Goal: Information Seeking & Learning: Learn about a topic

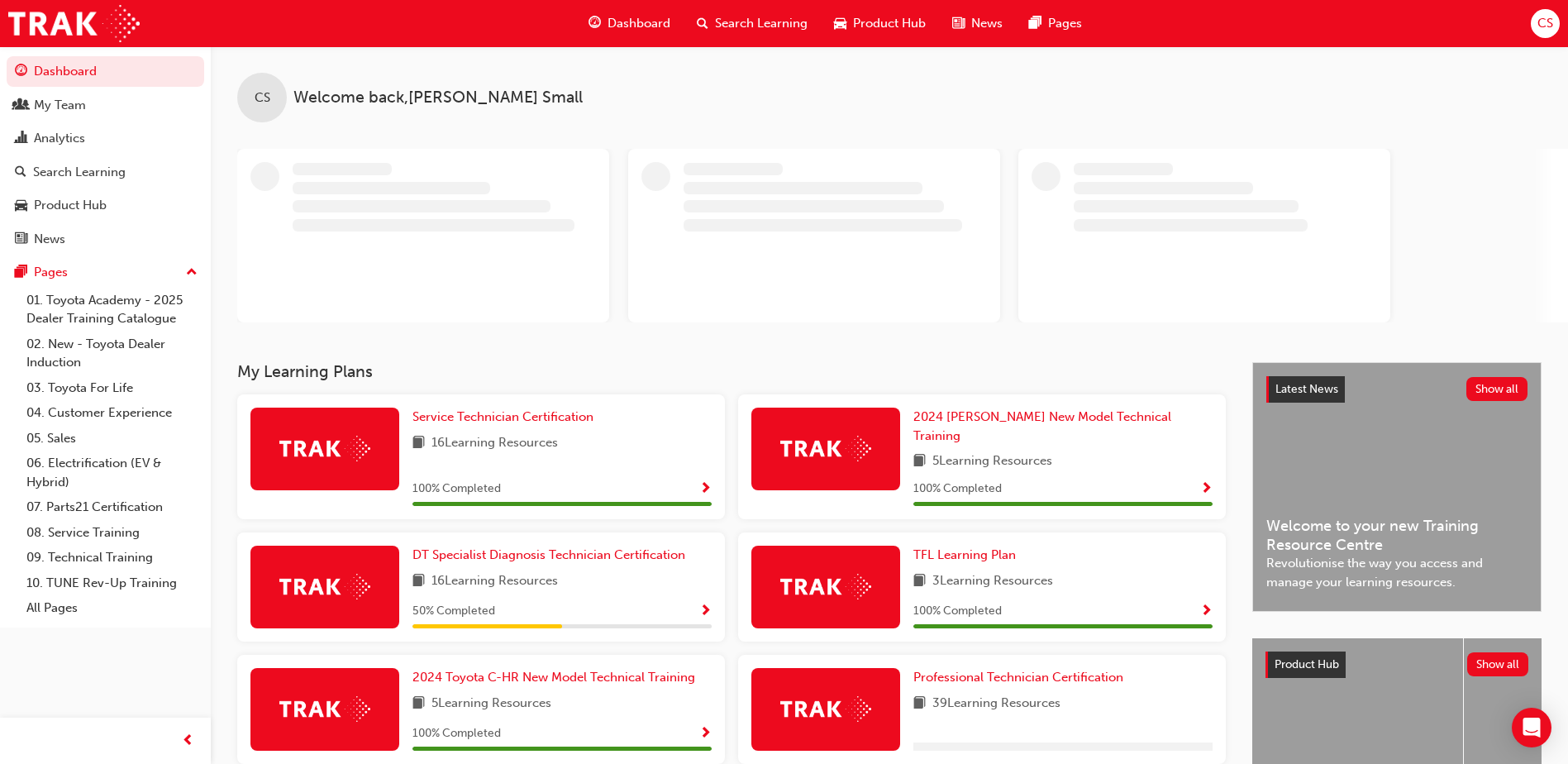
click at [742, 26] on span "Search Learning" at bounding box center [761, 24] width 93 height 19
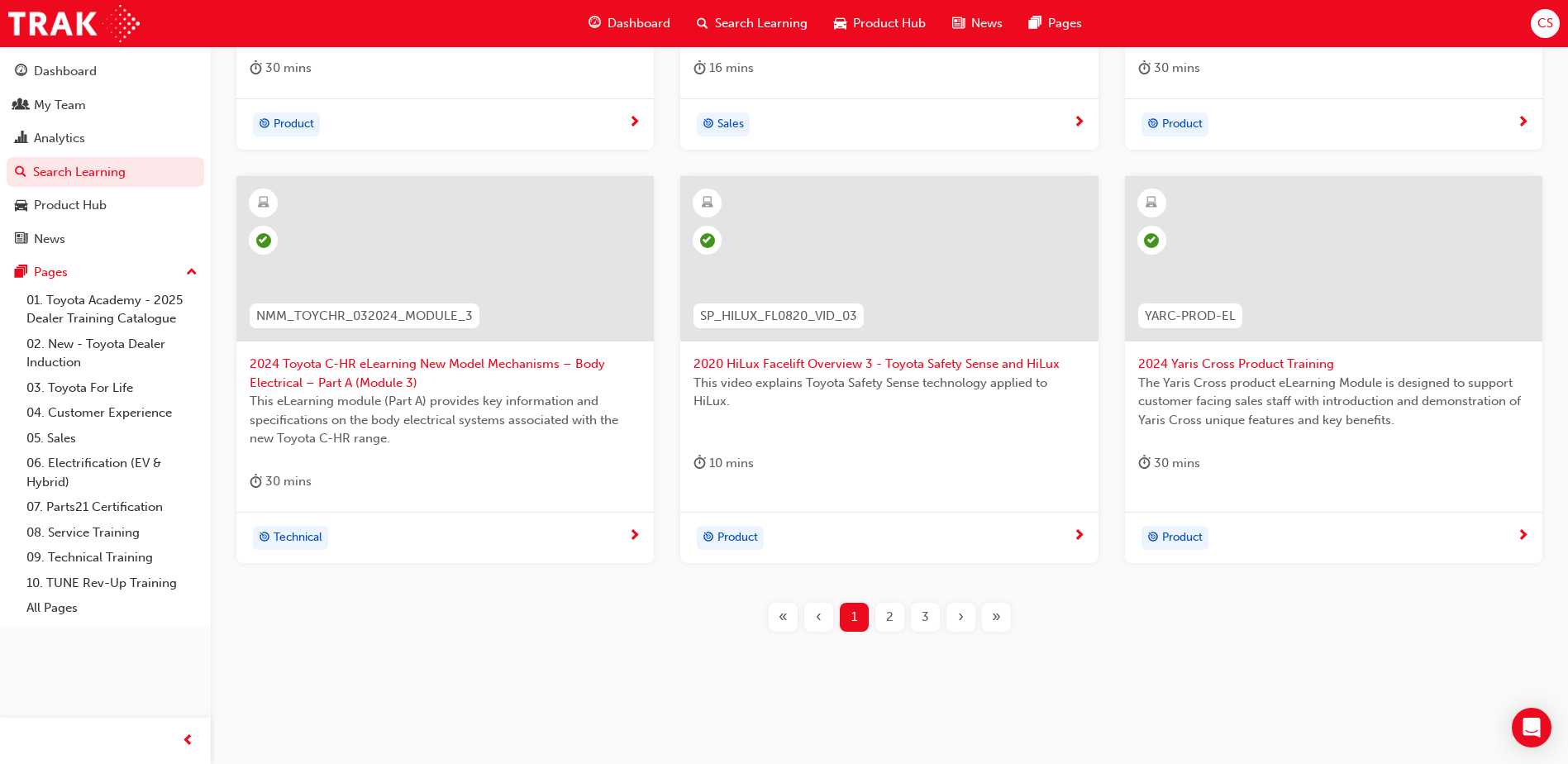
scroll to position [603, 0]
click at [936, 621] on div "3" at bounding box center [925, 615] width 29 height 29
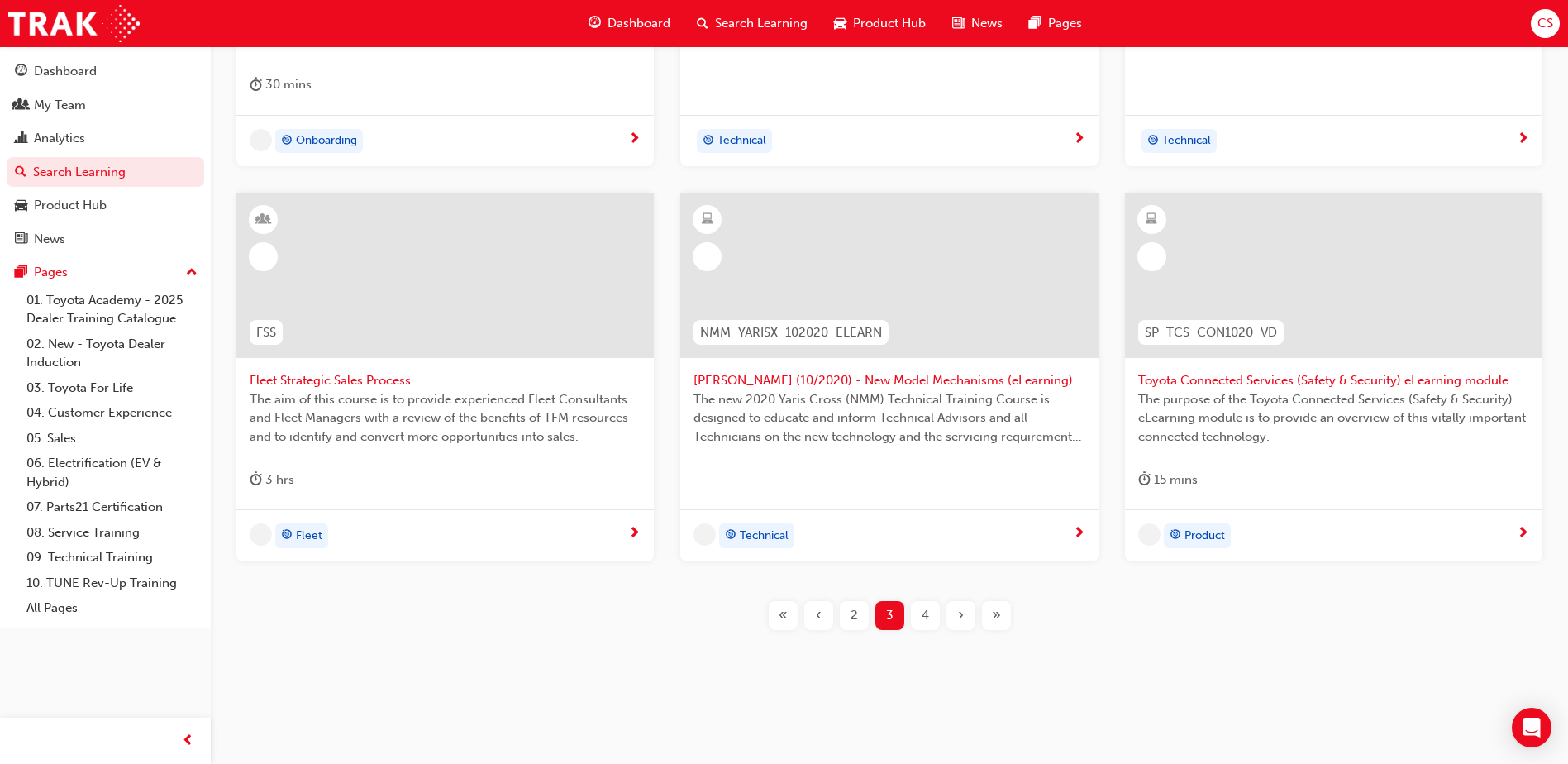
scroll to position [584, 0]
click at [930, 619] on div "4" at bounding box center [925, 615] width 29 height 29
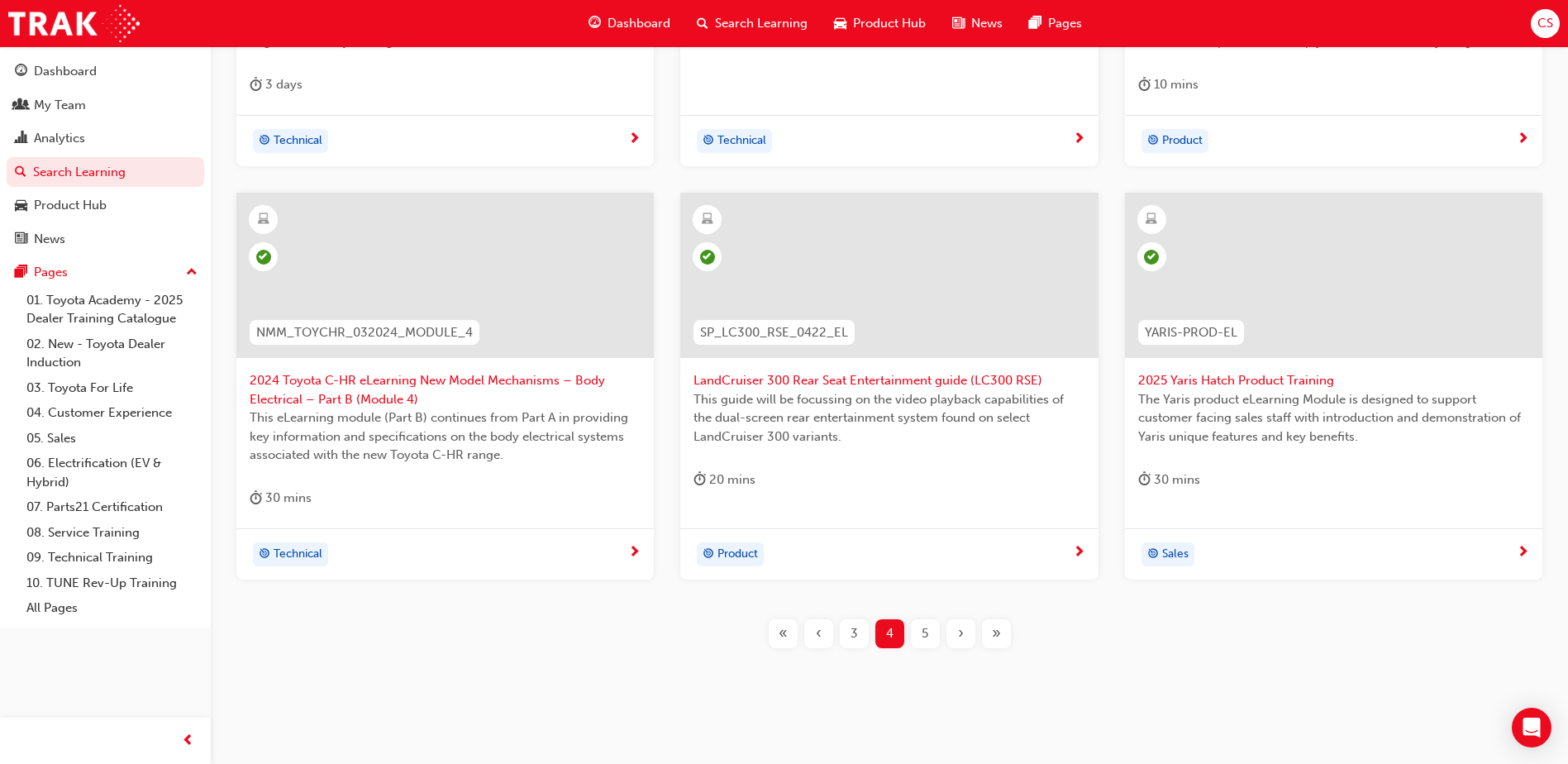
click at [925, 631] on span "5" at bounding box center [925, 633] width 7 height 19
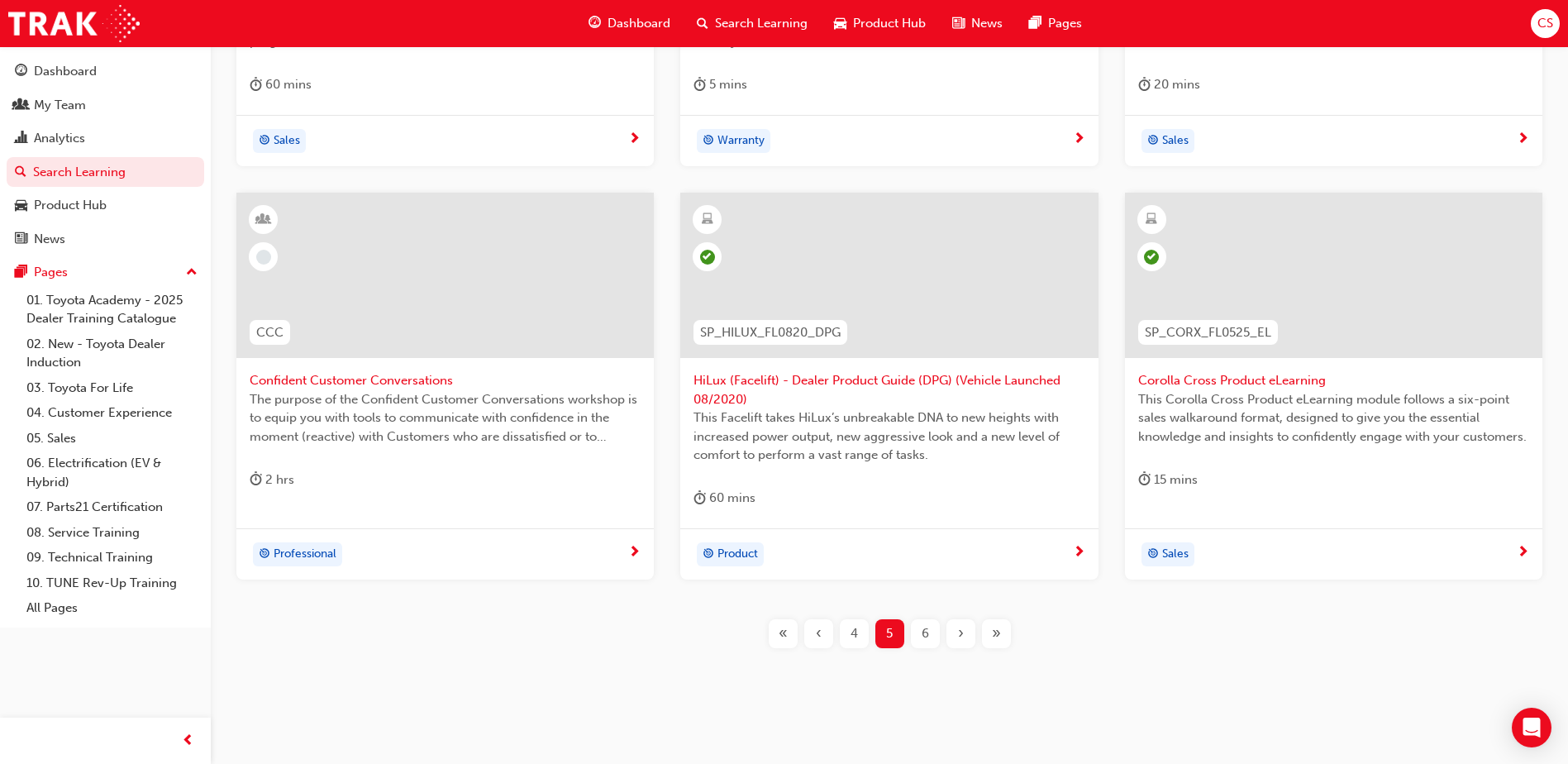
click at [925, 631] on span "6" at bounding box center [925, 633] width 8 height 19
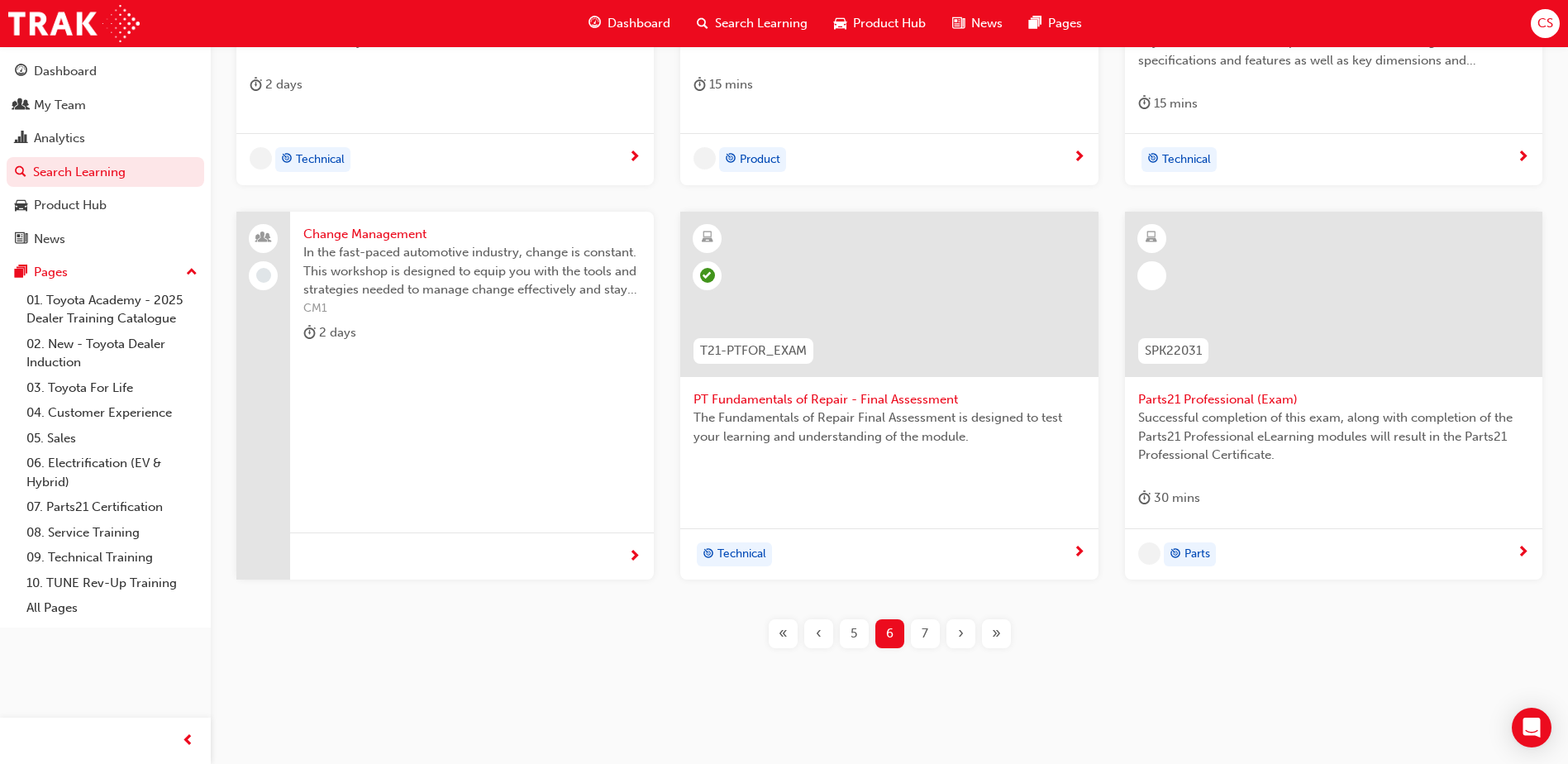
click at [925, 631] on span "7" at bounding box center [925, 633] width 7 height 19
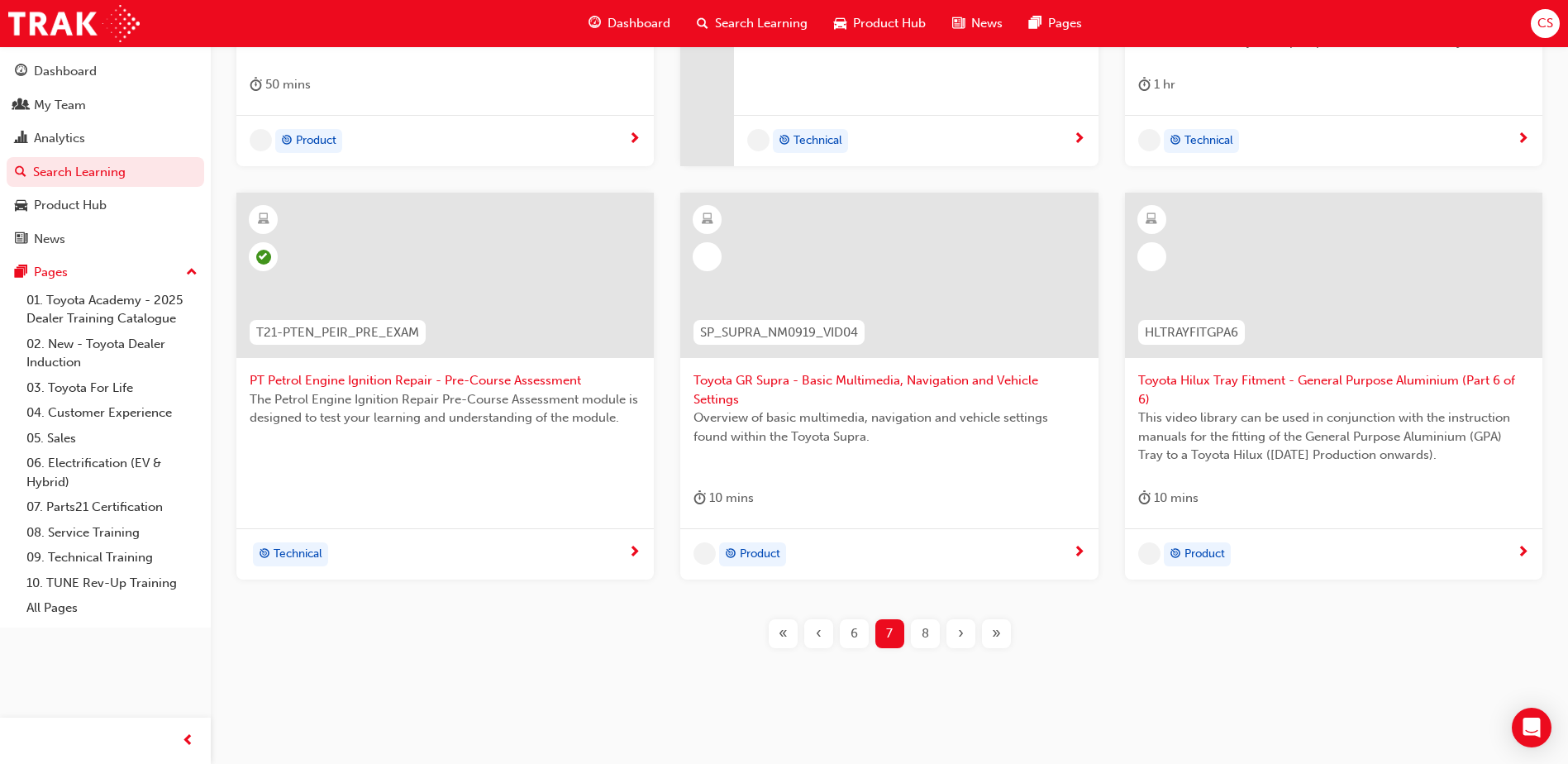
click at [925, 631] on span "8" at bounding box center [925, 633] width 8 height 19
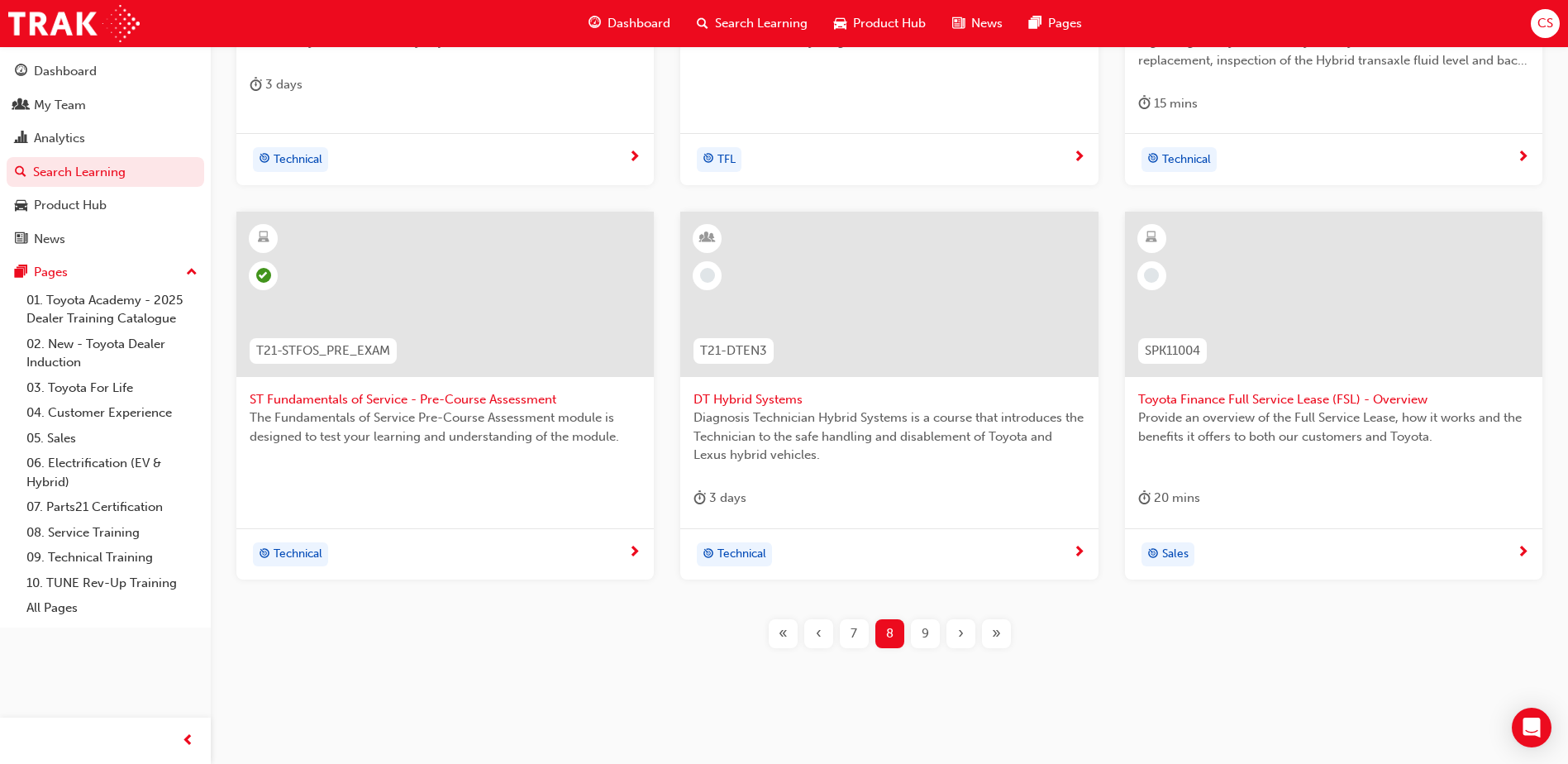
click at [926, 631] on span "9" at bounding box center [925, 633] width 8 height 19
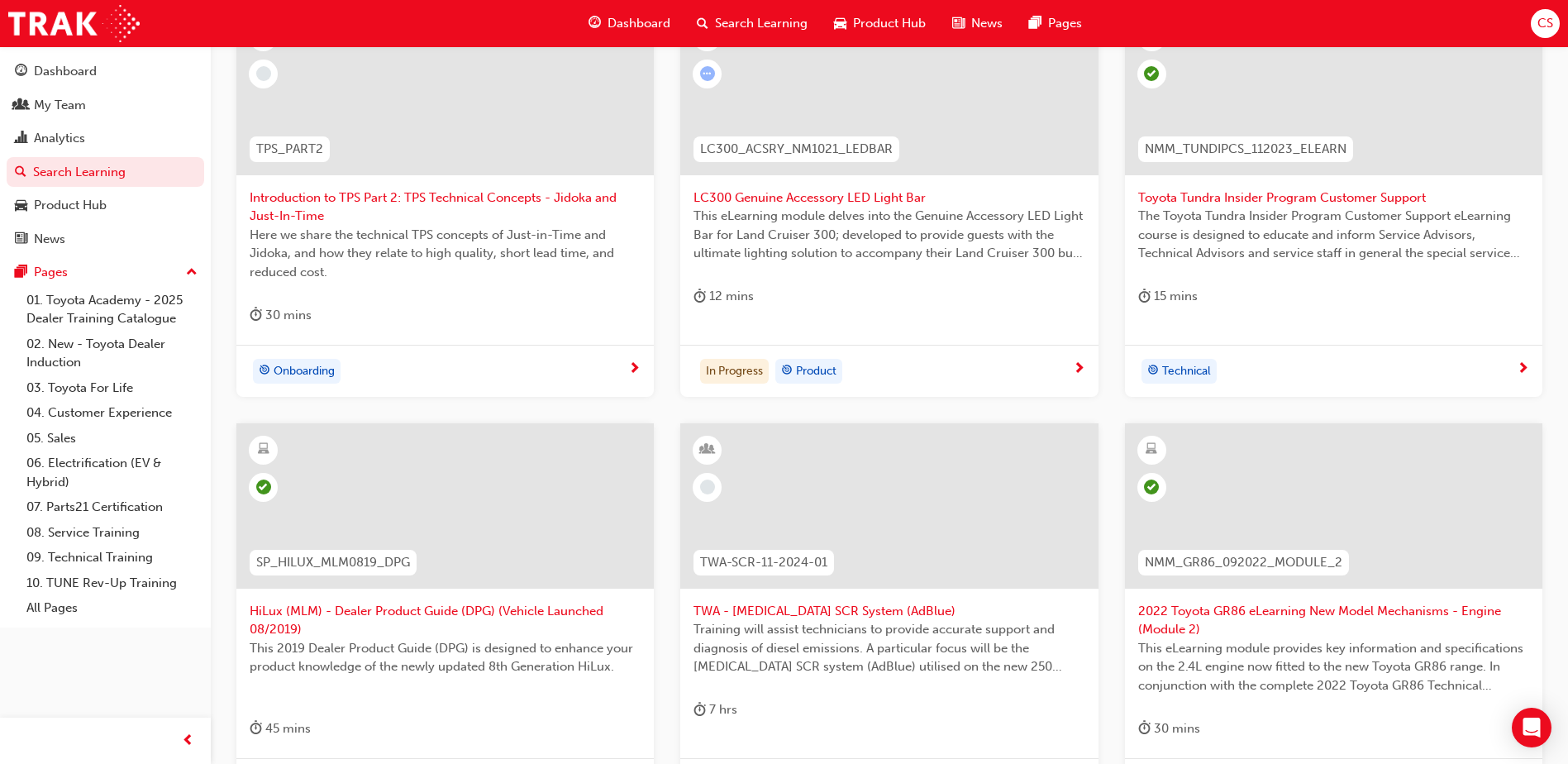
scroll to position [419, 0]
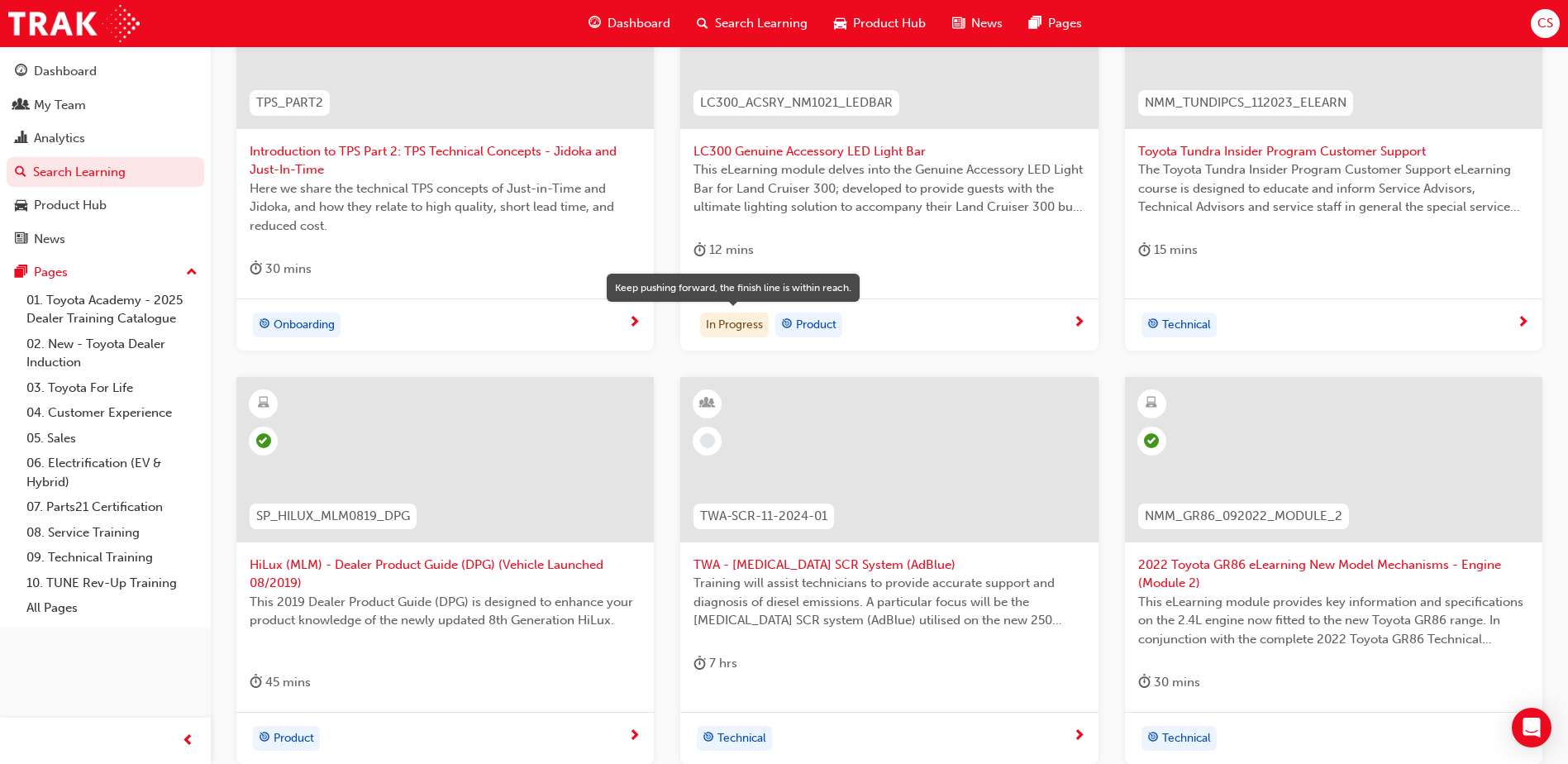
click at [736, 329] on div "In Progress" at bounding box center [734, 324] width 69 height 25
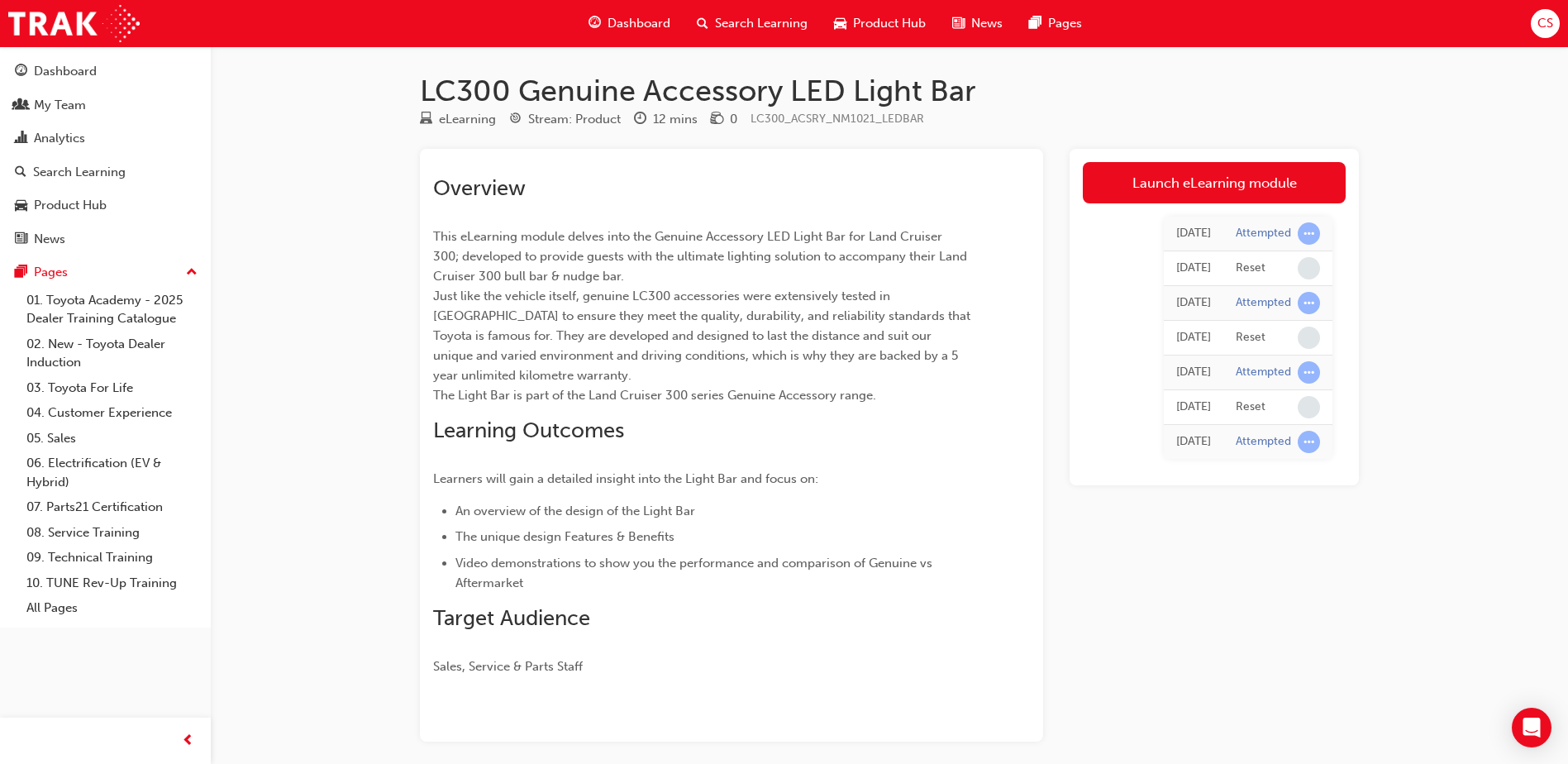
scroll to position [72, 0]
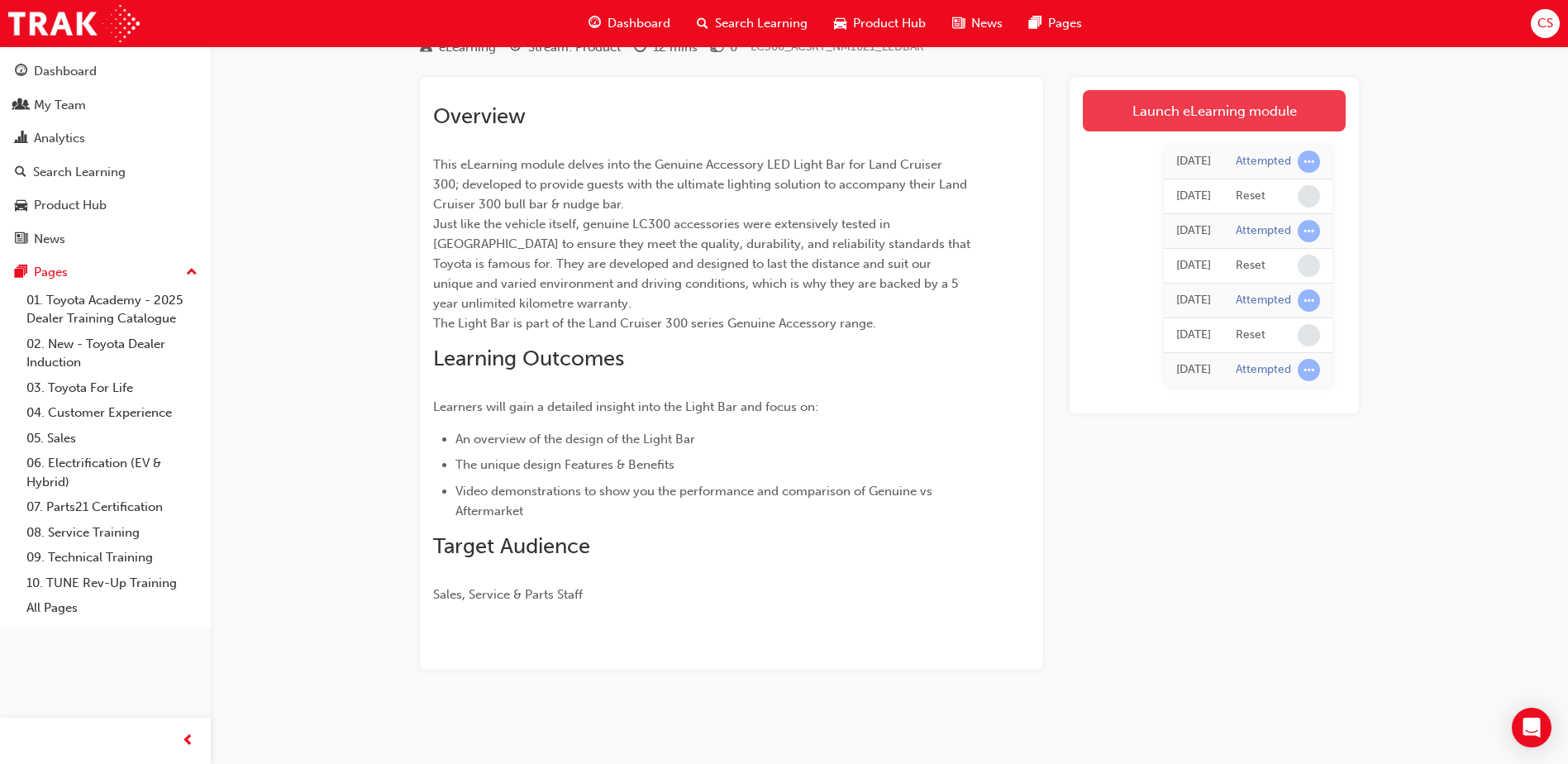
click at [1156, 104] on link "Launch eLearning module" at bounding box center [1214, 110] width 263 height 42
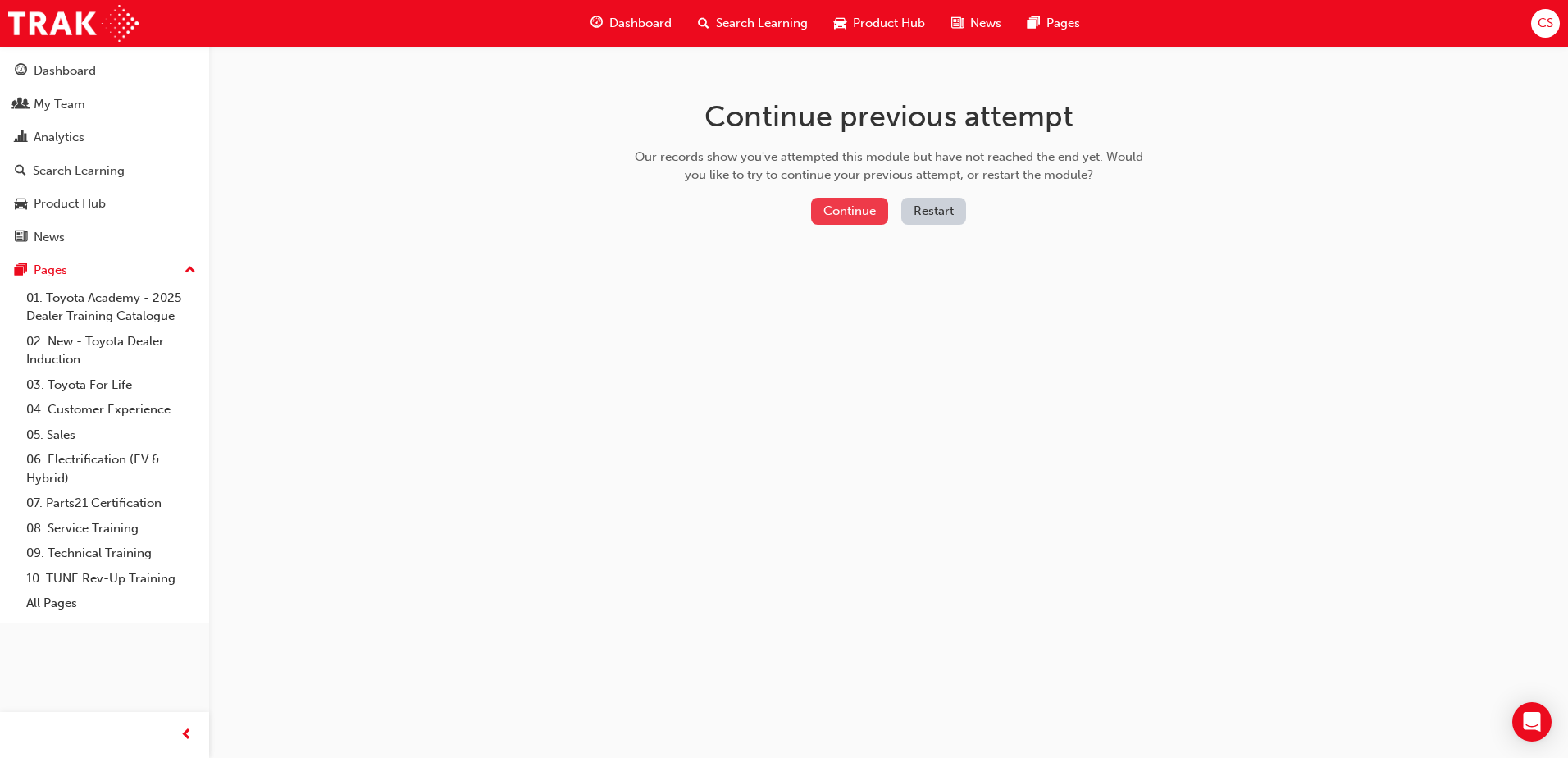
click at [856, 210] on button "Continue" at bounding box center [850, 211] width 77 height 27
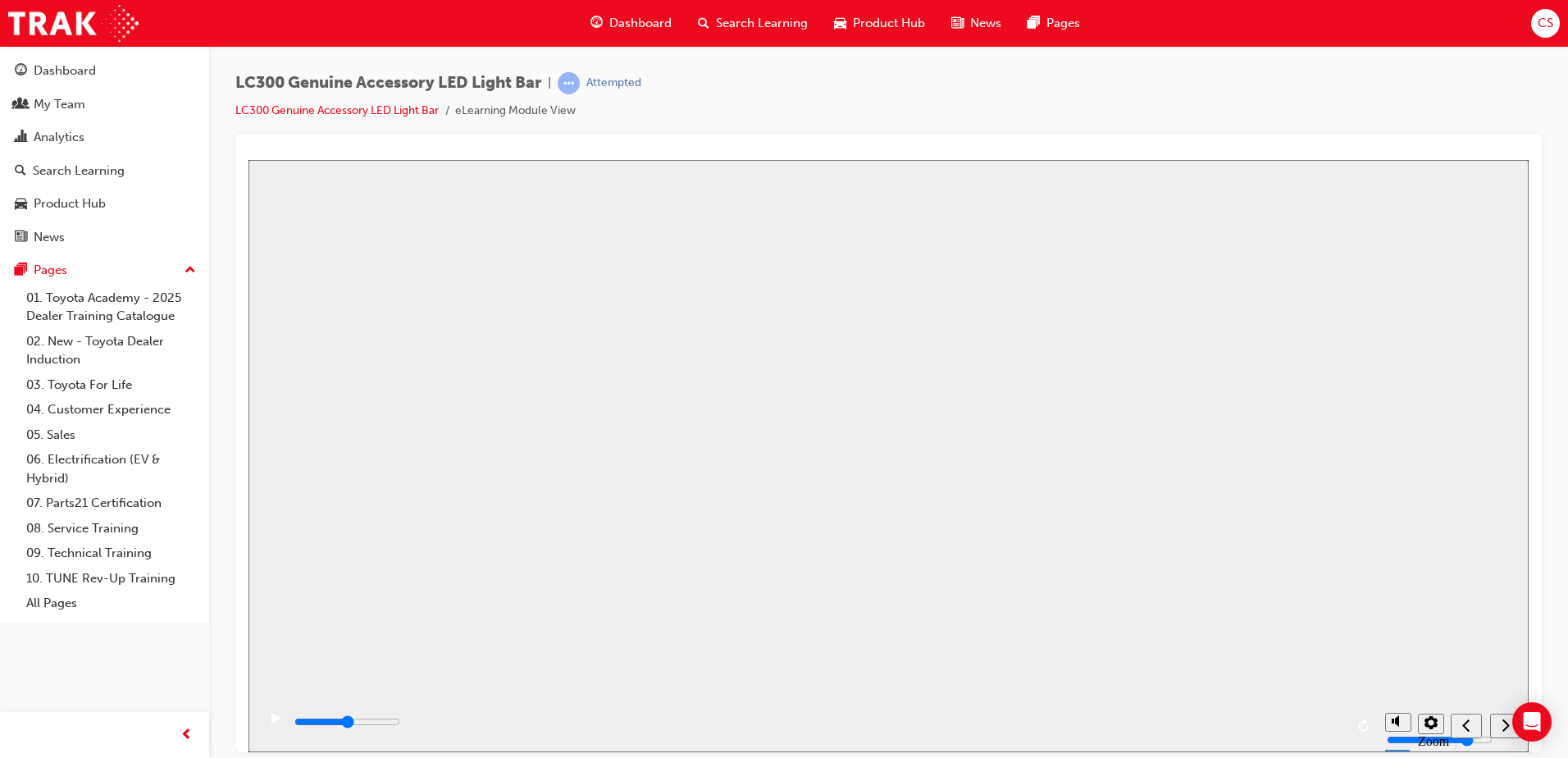
click at [311, 757] on button "Resume" at bounding box center [280, 771] width 62 height 19
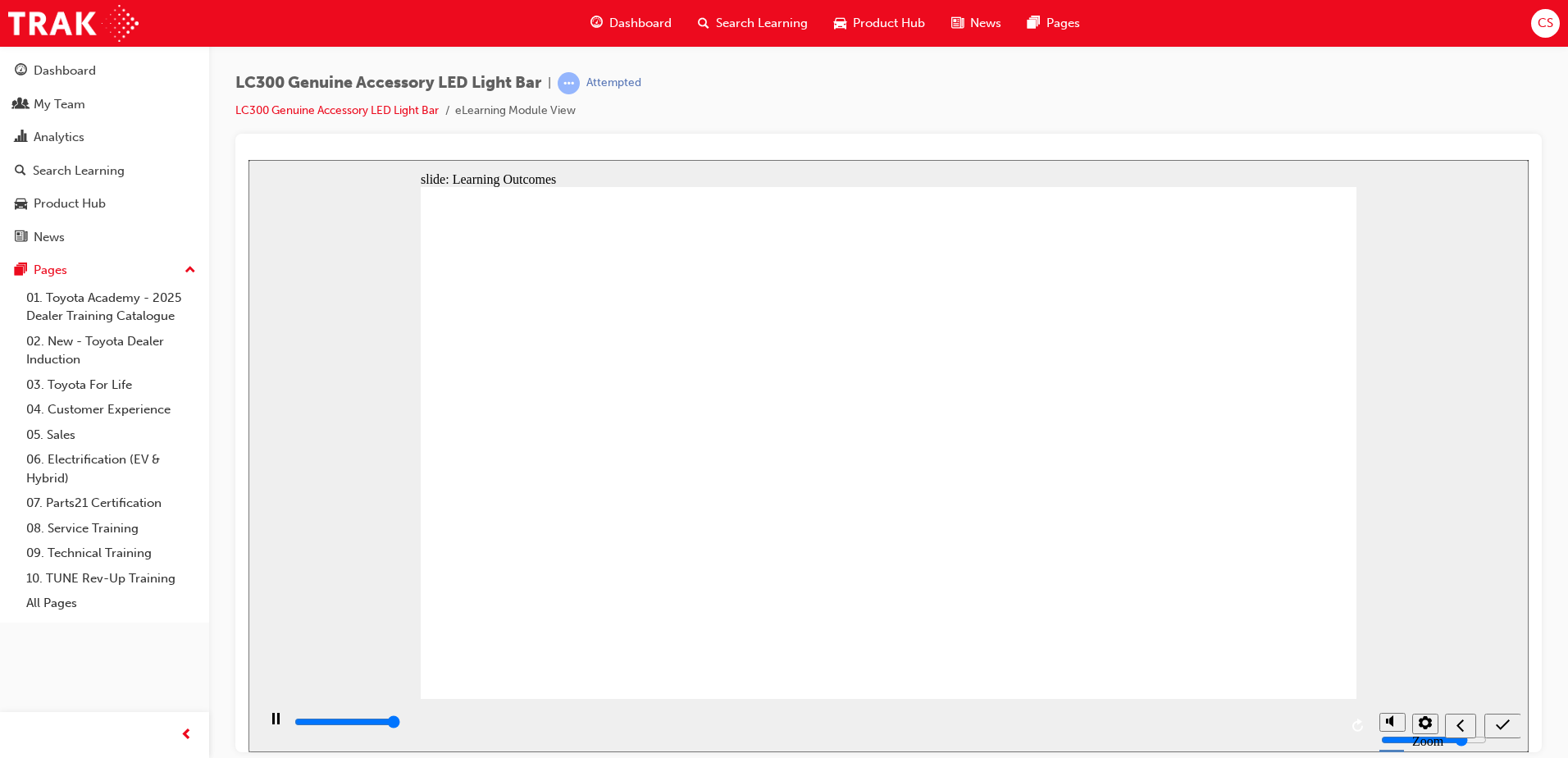
type input "12700"
click at [1498, 727] on icon "submit" at bounding box center [1502, 724] width 14 height 15
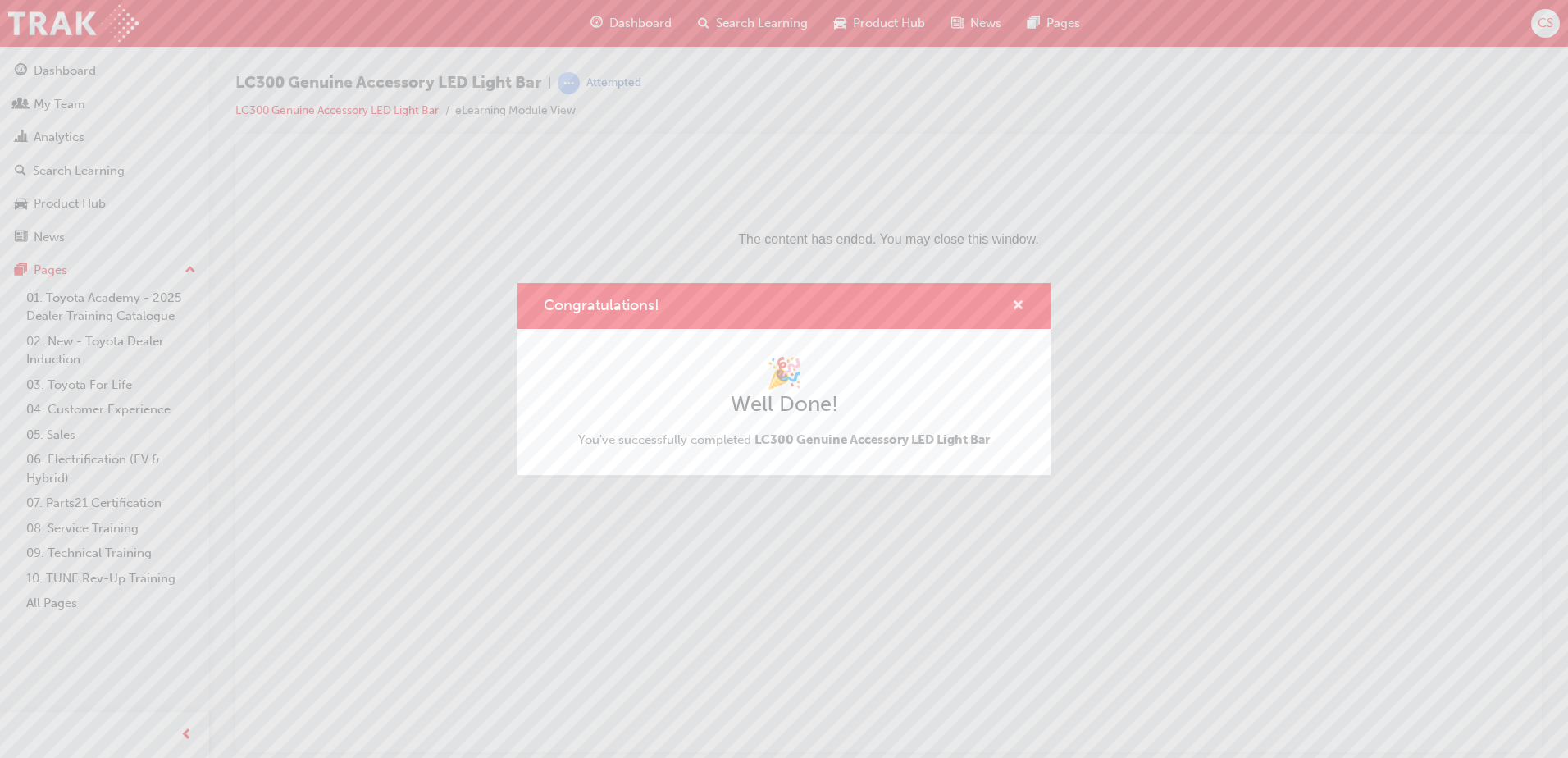
click at [1020, 304] on span "cross-icon" at bounding box center [1017, 307] width 13 height 15
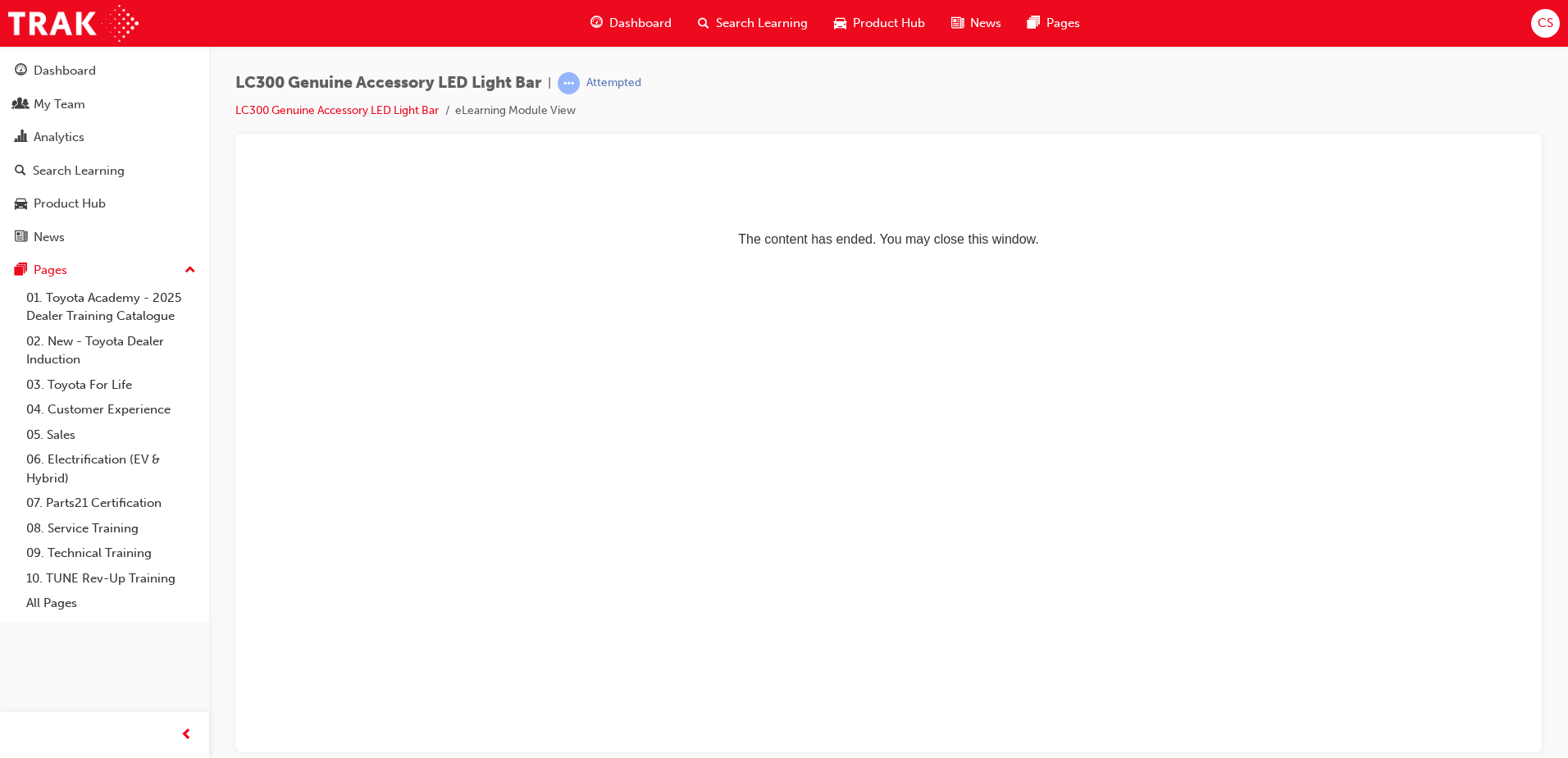
click at [766, 28] on span "Search Learning" at bounding box center [761, 24] width 92 height 19
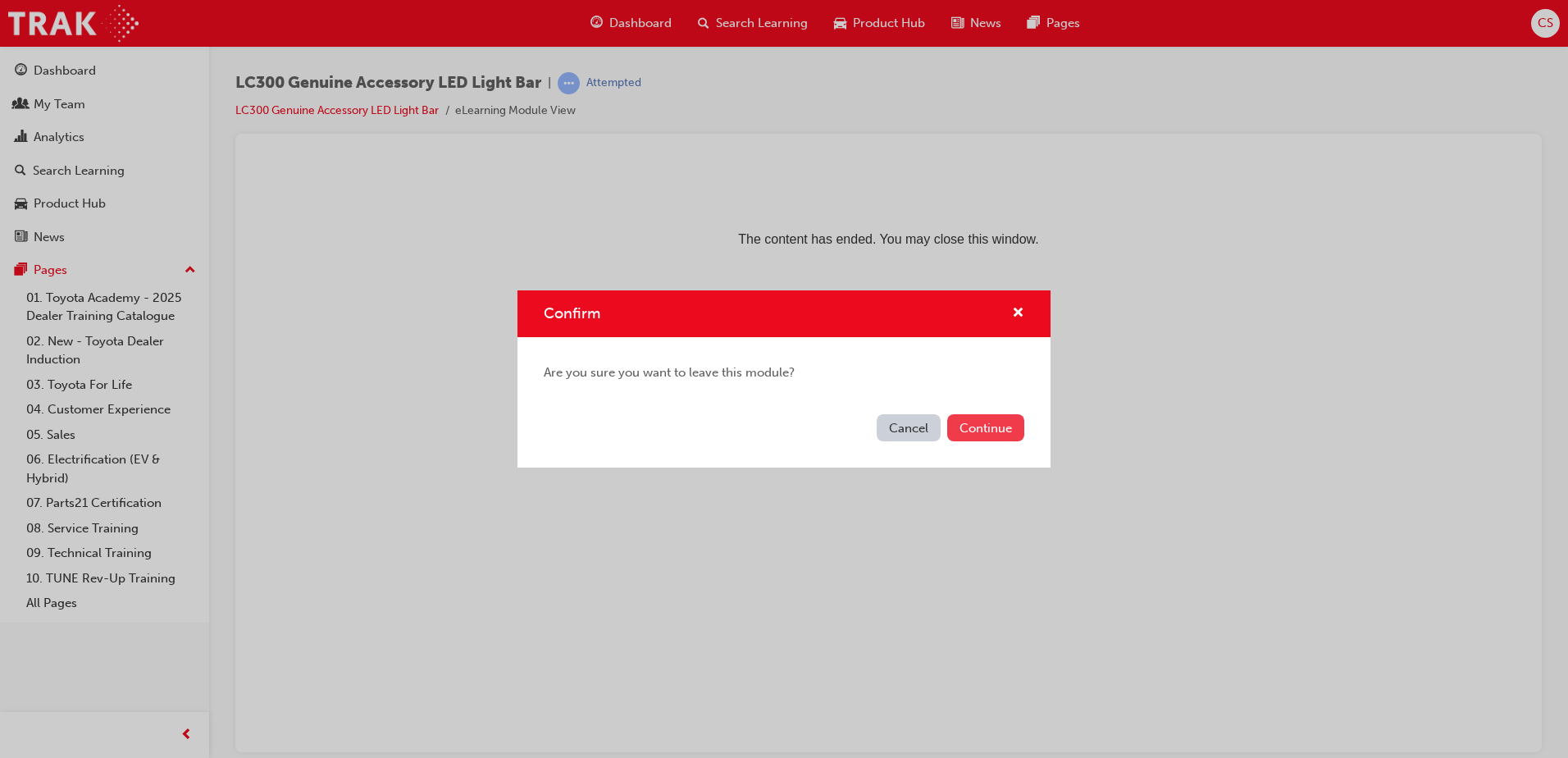
click at [991, 428] on button "Continue" at bounding box center [986, 428] width 77 height 27
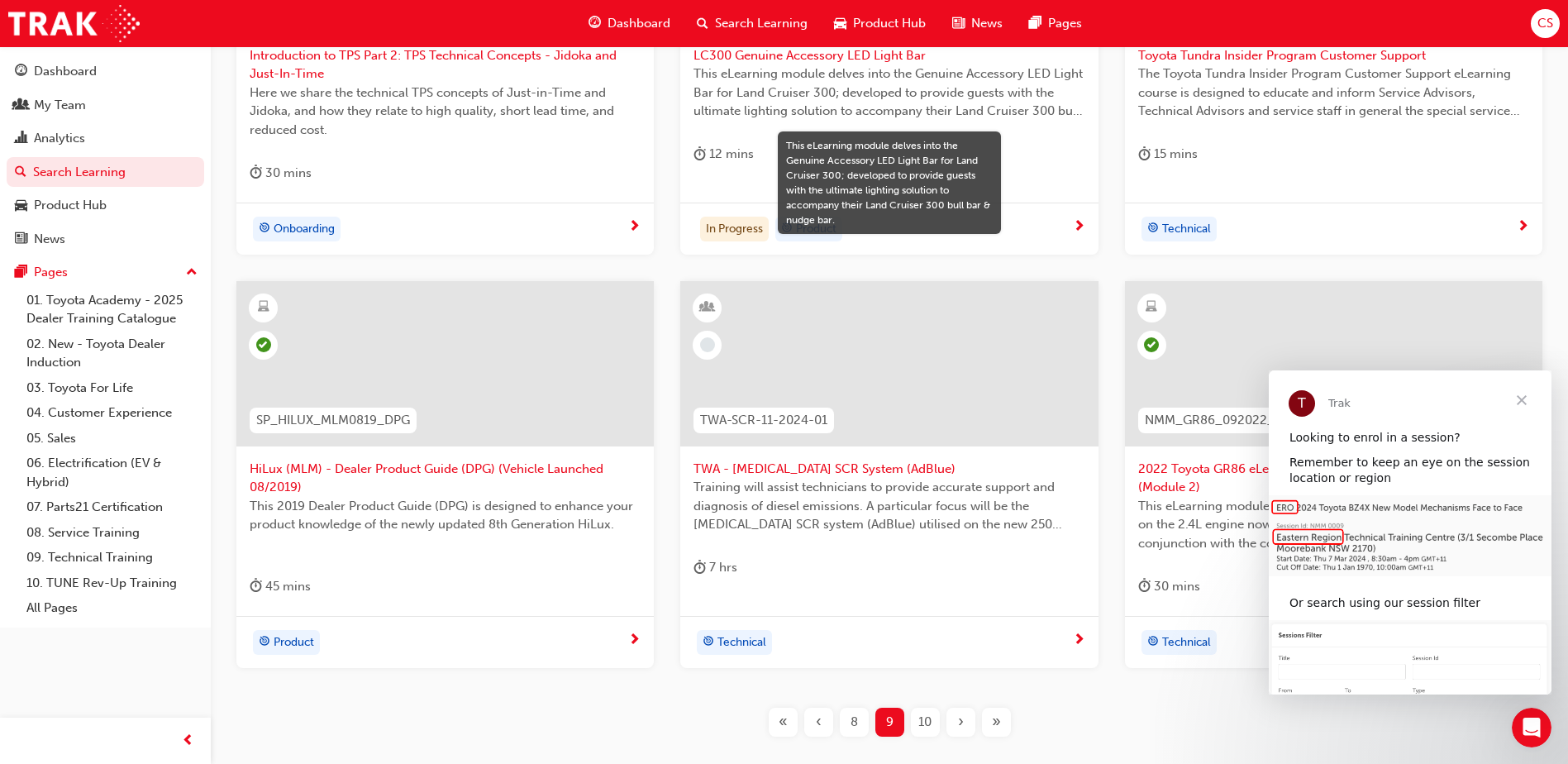
scroll to position [621, 0]
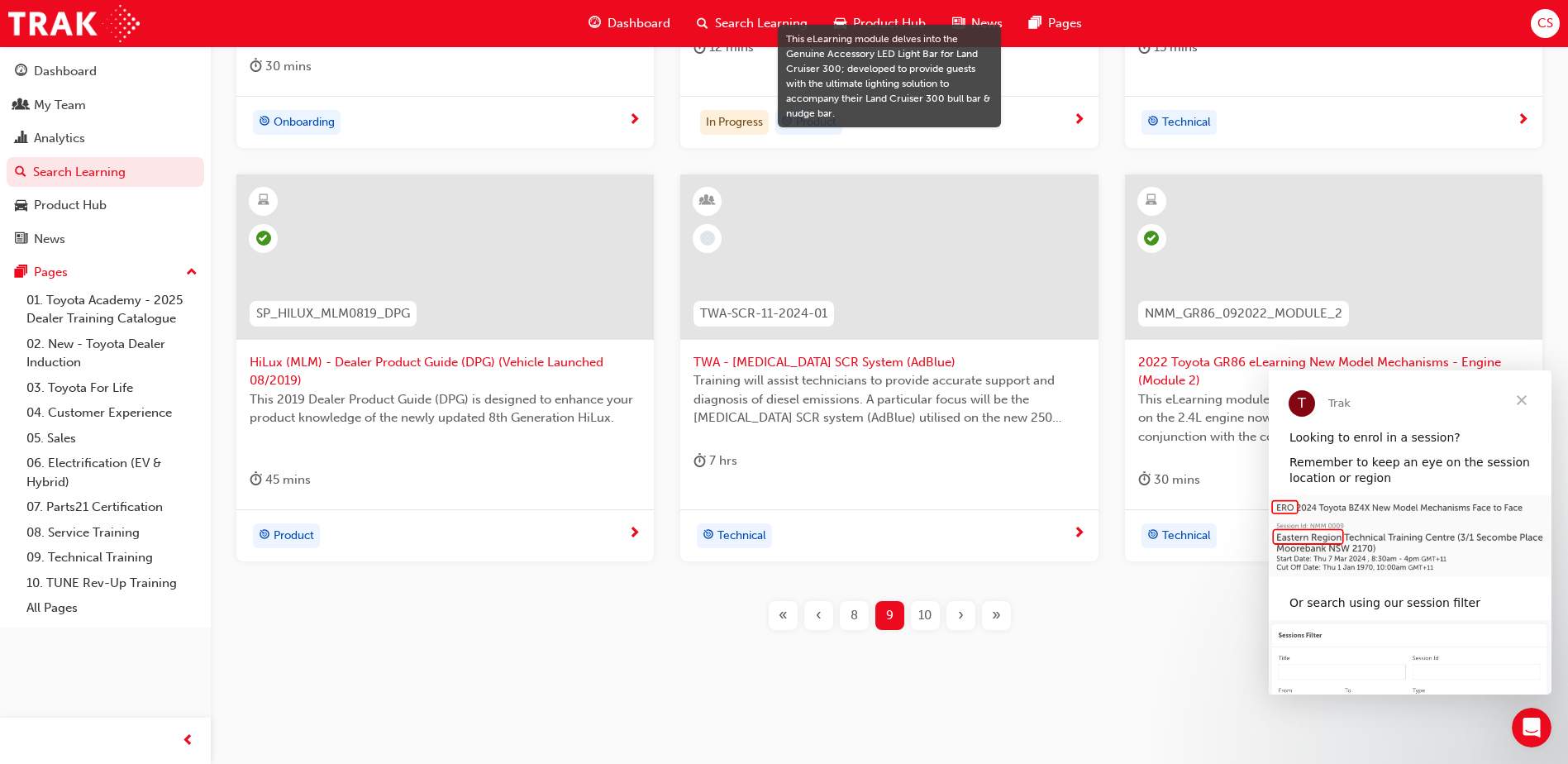
click at [923, 617] on span "10" at bounding box center [925, 615] width 14 height 19
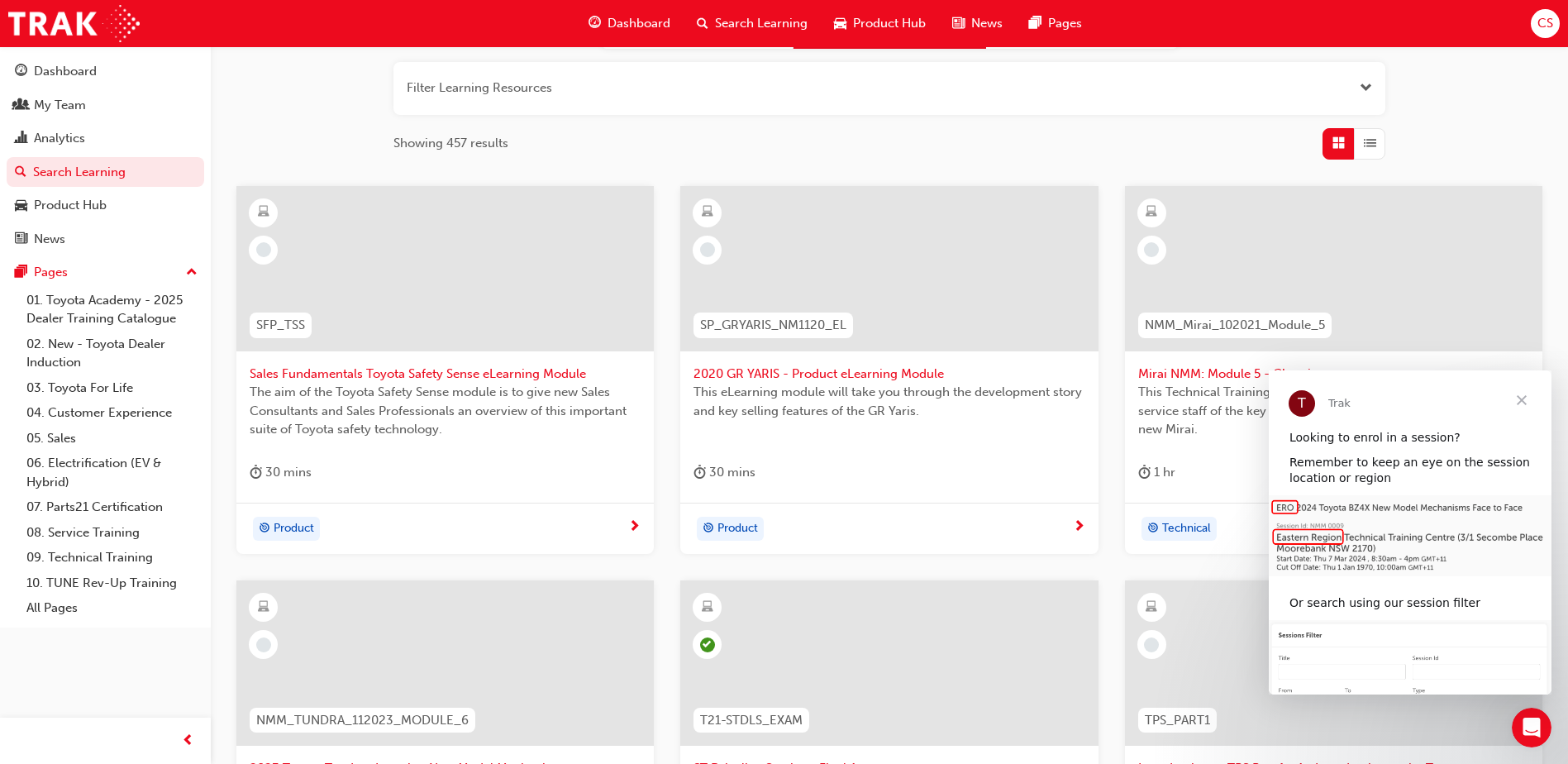
scroll to position [189, 0]
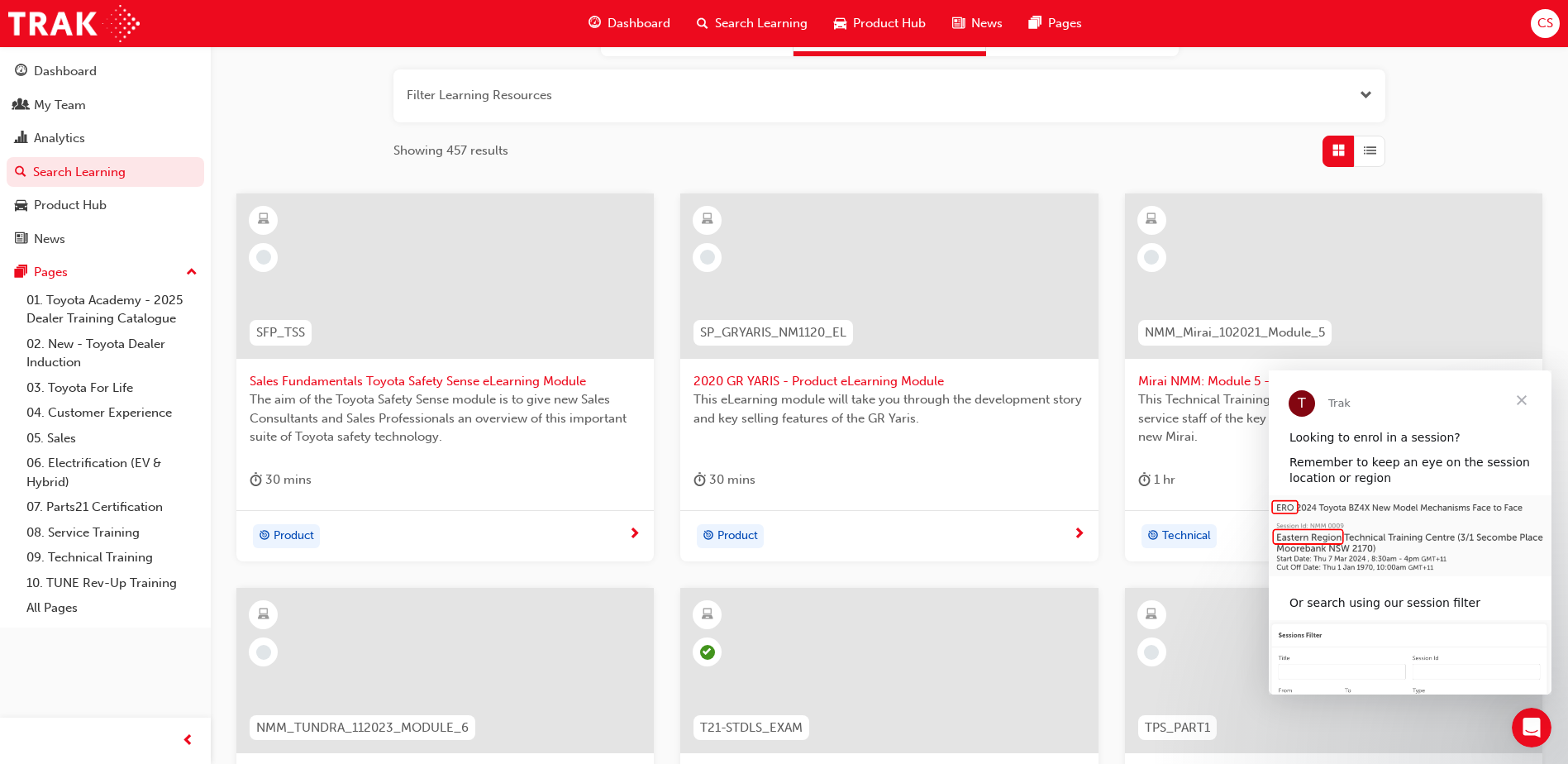
click at [1521, 400] on span "Close" at bounding box center [1521, 400] width 59 height 59
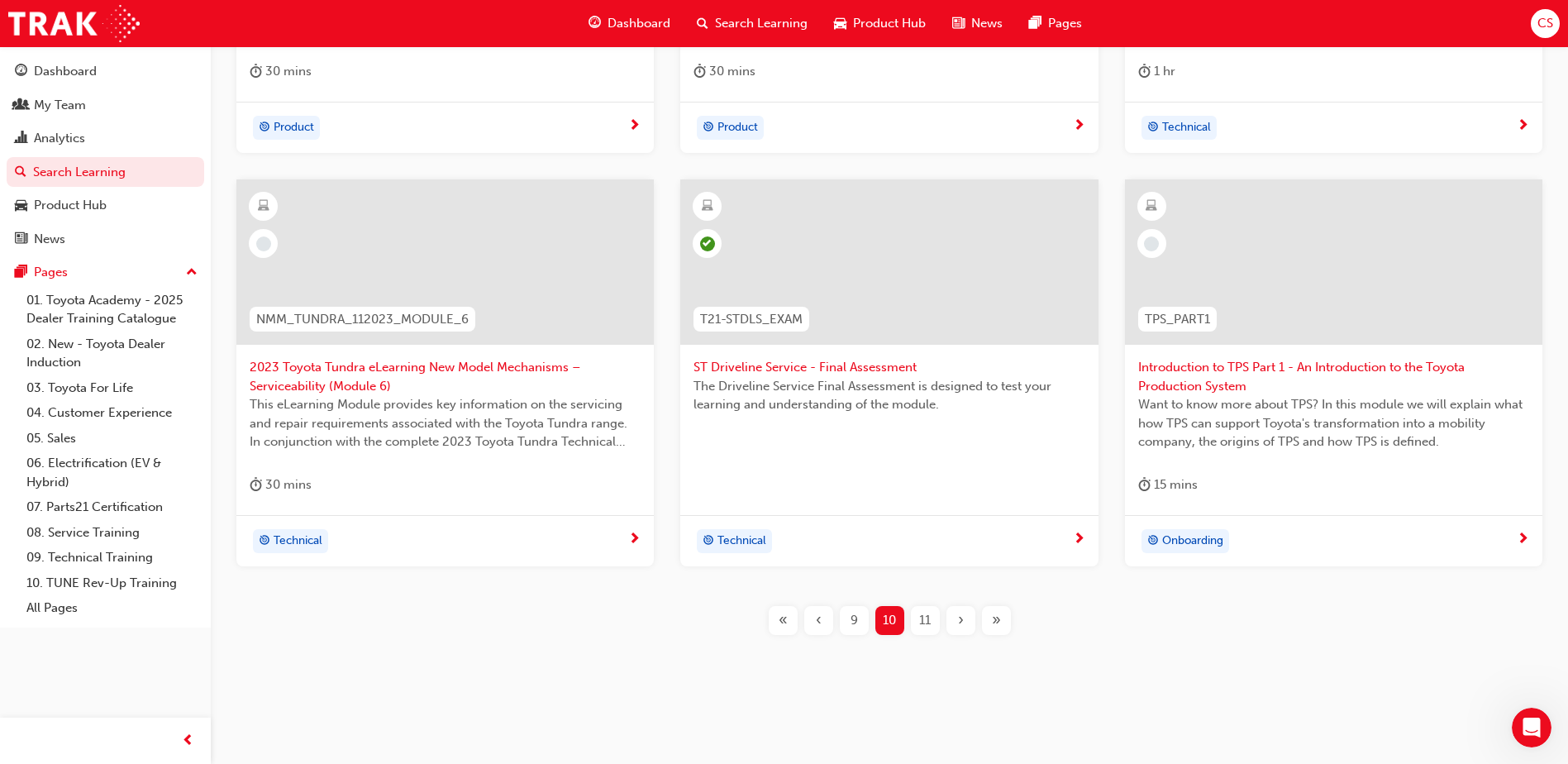
scroll to position [603, 0]
click at [924, 614] on span "11" at bounding box center [925, 615] width 12 height 19
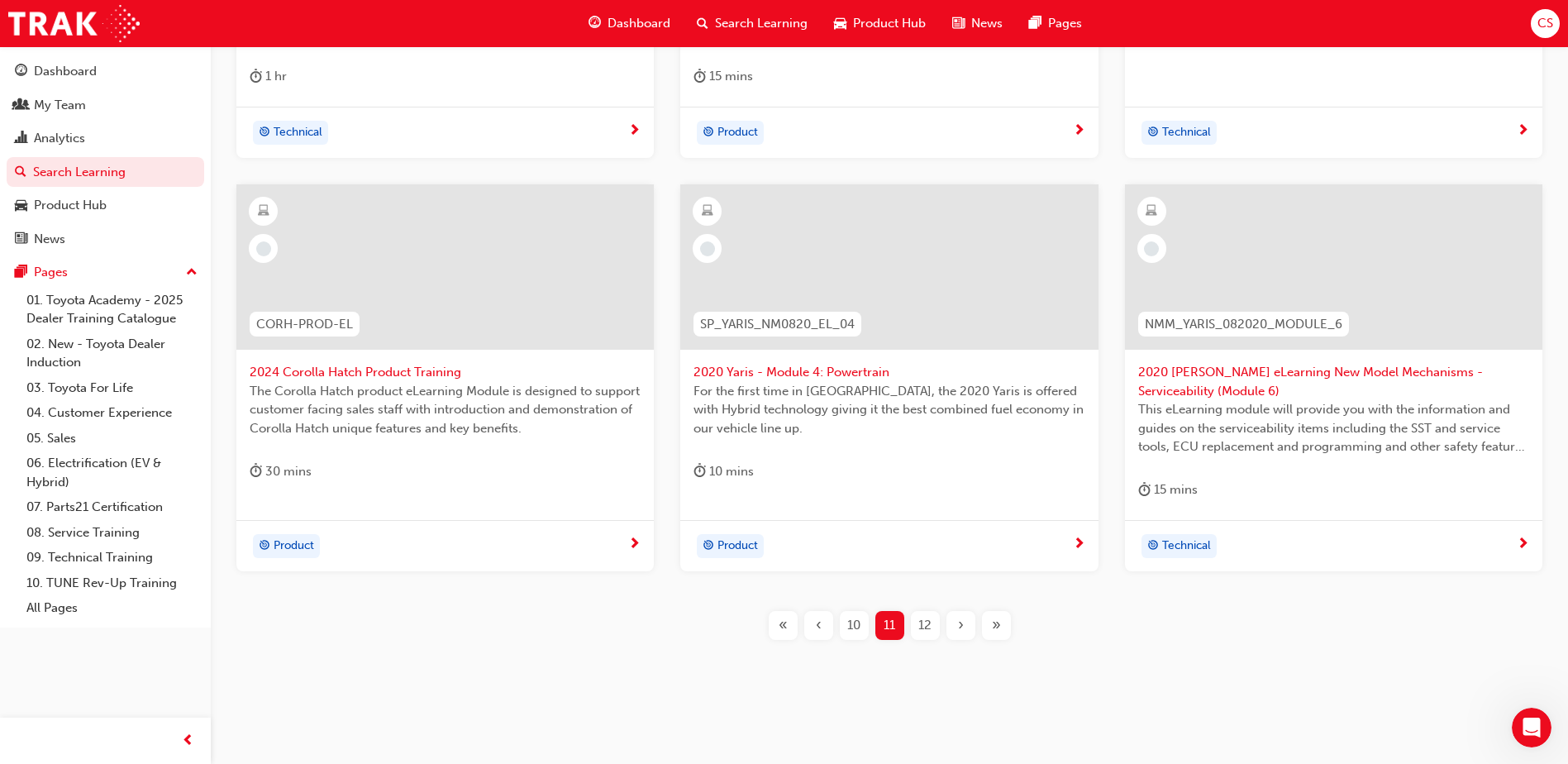
scroll to position [603, 0]
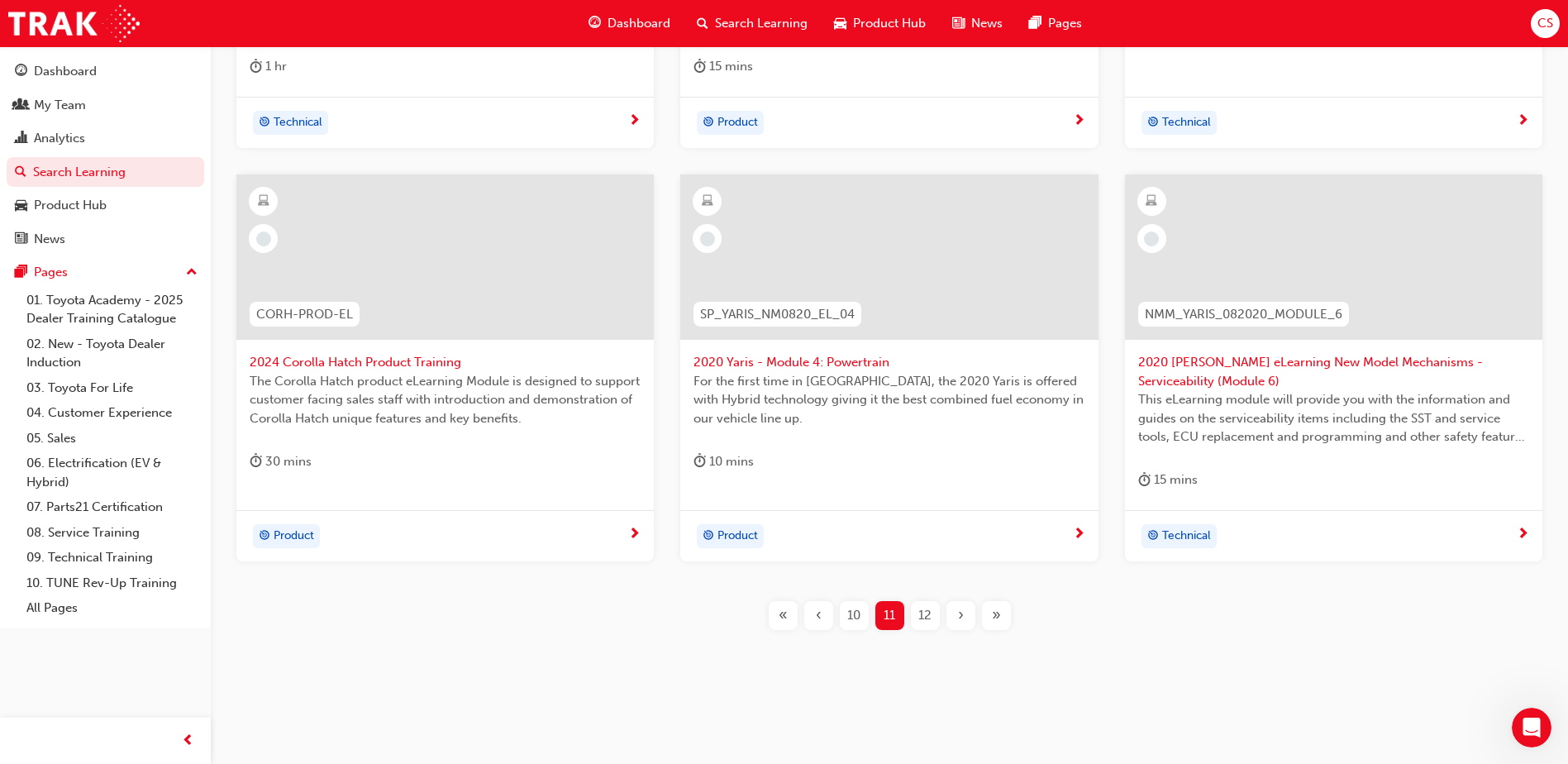
click at [859, 616] on span "10" at bounding box center [854, 615] width 14 height 19
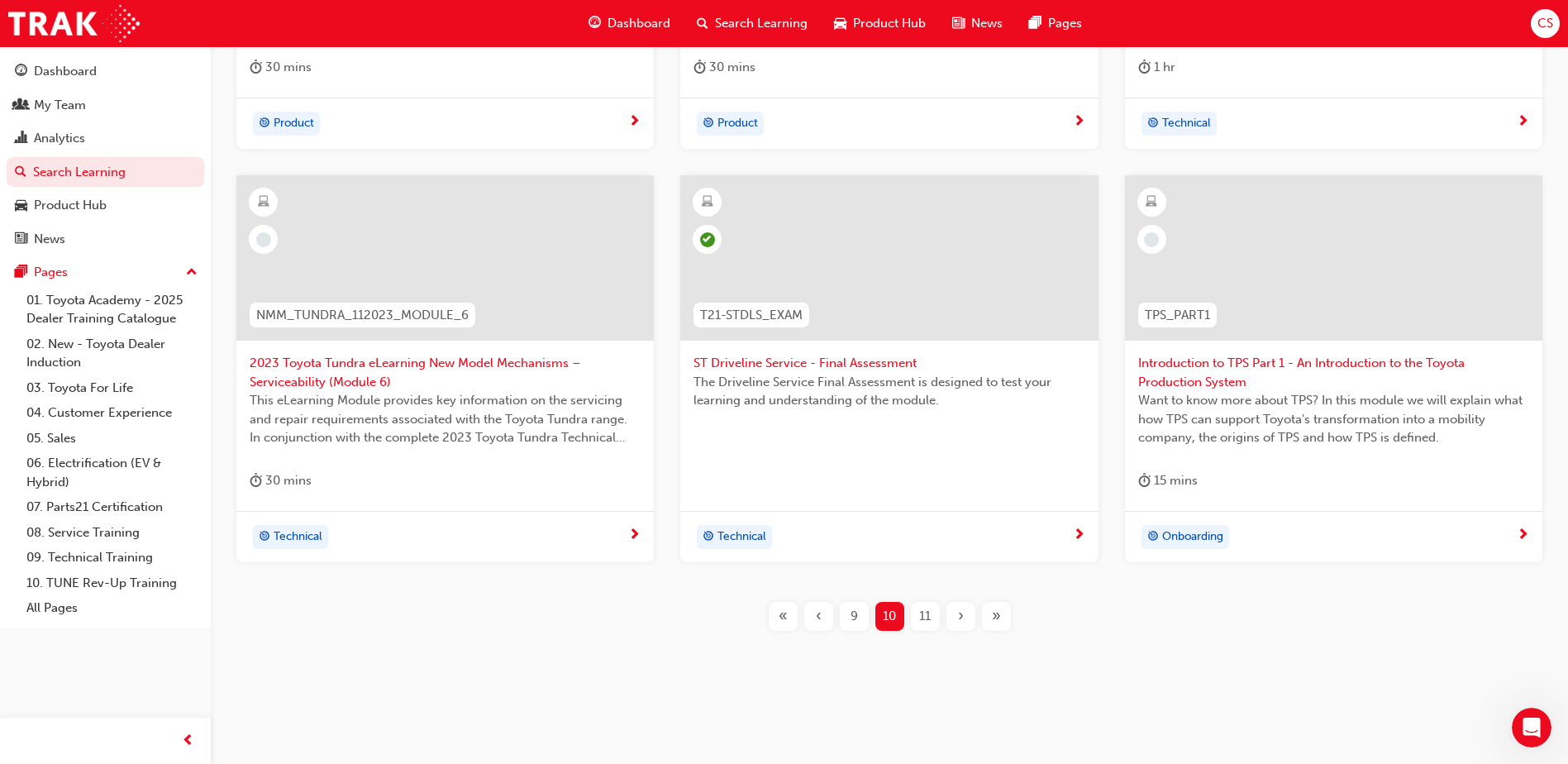
scroll to position [603, 0]
click at [926, 618] on span "11" at bounding box center [925, 615] width 12 height 19
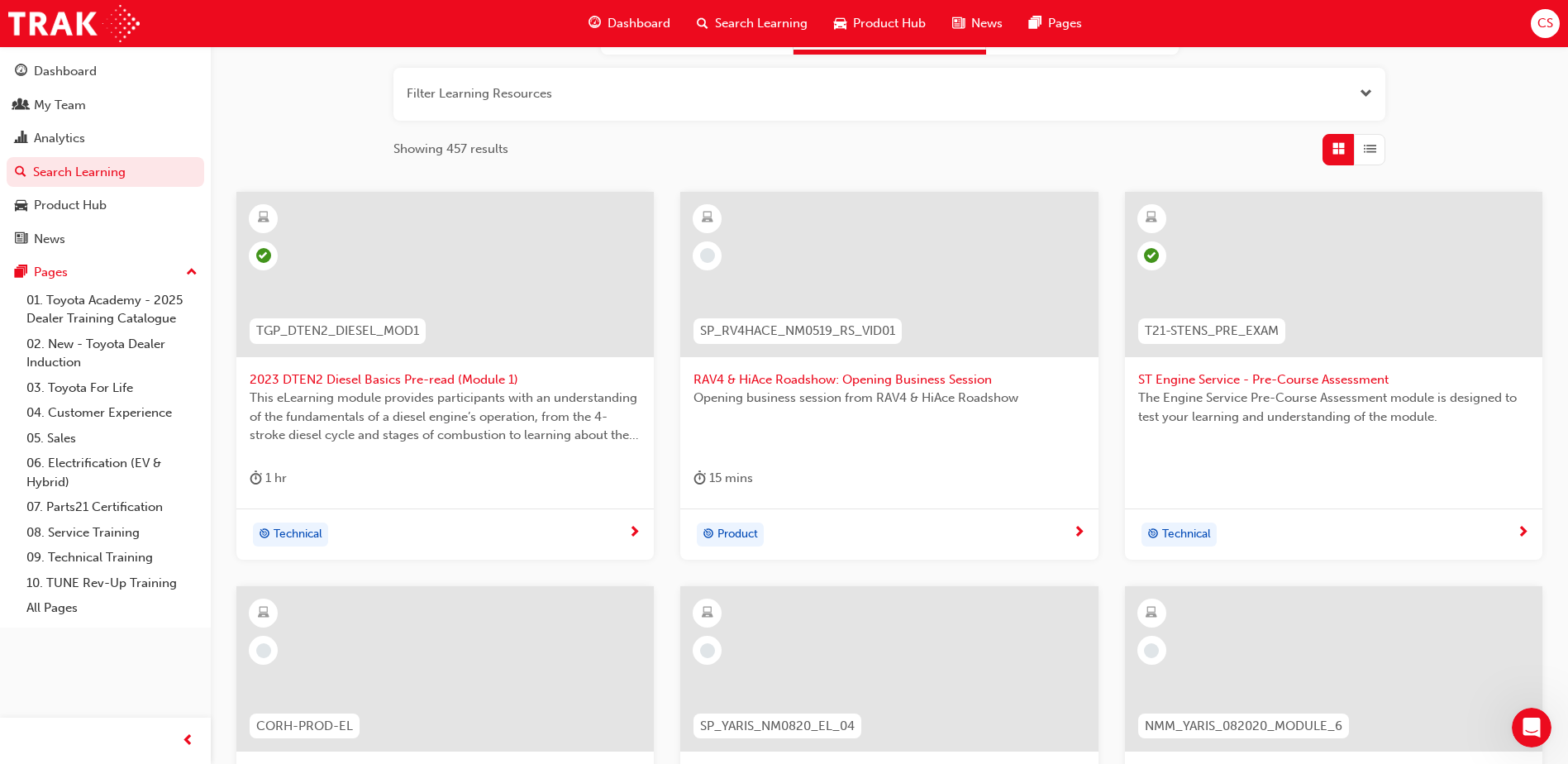
scroll to position [189, 0]
